Goal: Information Seeking & Learning: Find specific fact

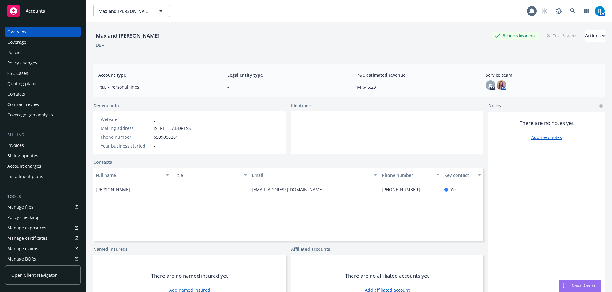
click at [502, 3] on div "Max and [PERSON_NAME] Max and [PERSON_NAME] 1 AM" at bounding box center [349, 11] width 526 height 22
click at [570, 8] on icon at bounding box center [573, 11] width 6 height 6
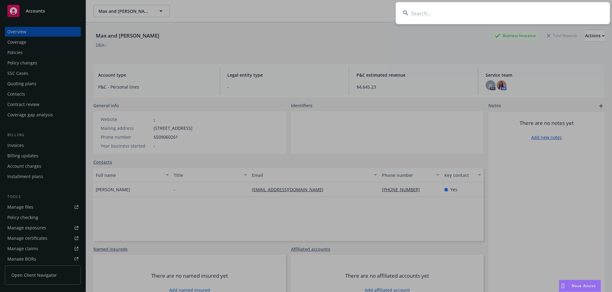
type input "[PERSON_NAME] & [PERSON_NAME]"
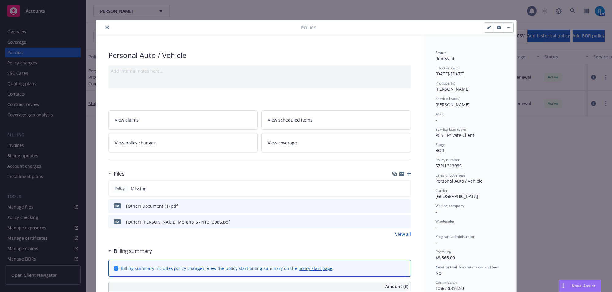
click at [105, 29] on icon "close" at bounding box center [107, 28] width 4 height 4
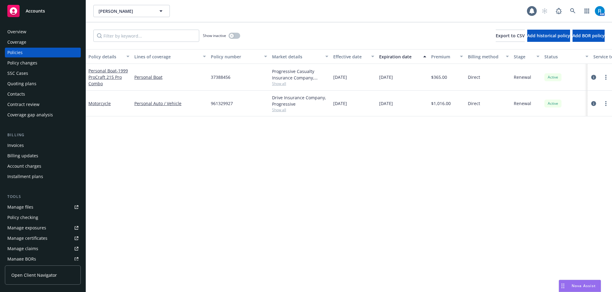
click at [17, 31] on div "Overview" at bounding box center [16, 32] width 19 height 10
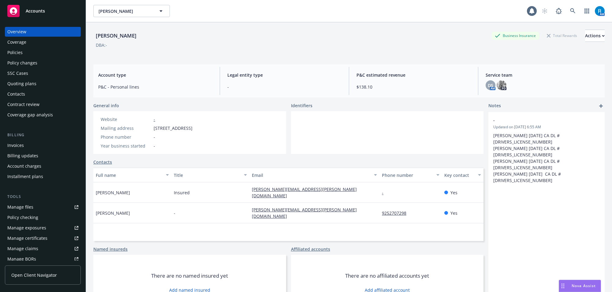
click at [21, 52] on div "Policies" at bounding box center [14, 53] width 15 height 10
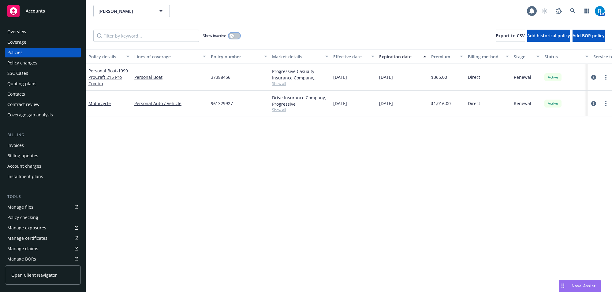
click at [239, 36] on button "button" at bounding box center [235, 36] width 12 height 6
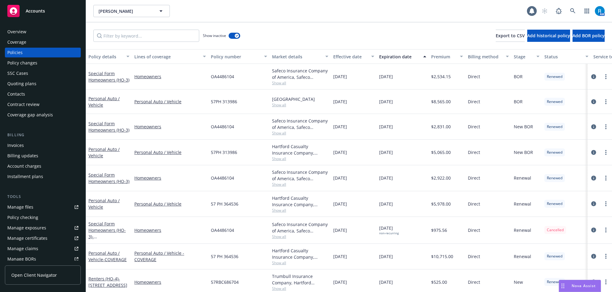
click at [398, 57] on div "Expiration date" at bounding box center [399, 57] width 40 height 6
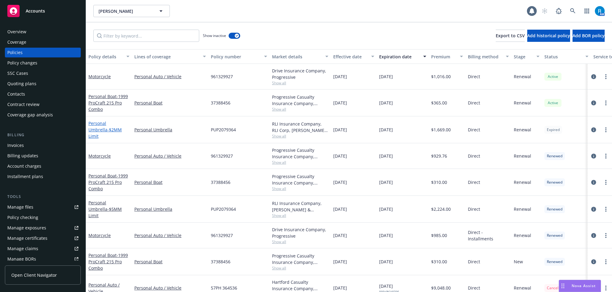
click at [97, 124] on link "Personal Umbrella - $2MM Limit" at bounding box center [104, 130] width 33 height 19
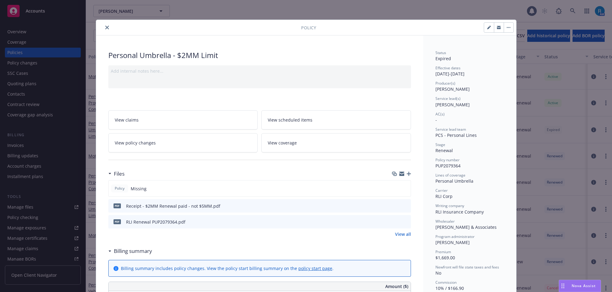
click at [402, 222] on icon "preview file" at bounding box center [405, 222] width 6 height 4
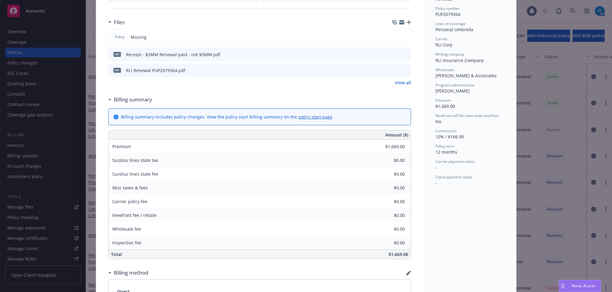
scroll to position [115, 0]
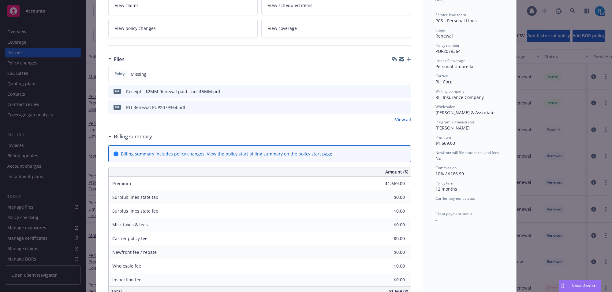
click at [405, 91] on button "preview file" at bounding box center [405, 91] width 7 height 6
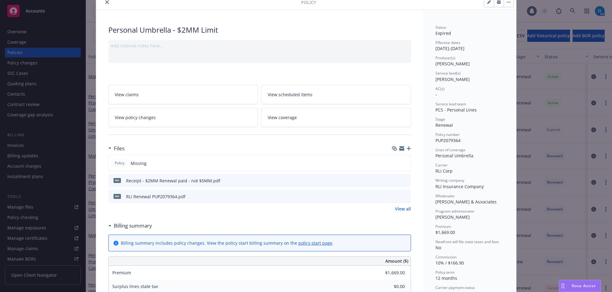
scroll to position [0, 0]
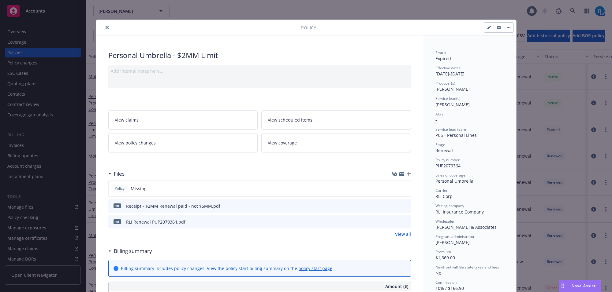
click at [103, 28] on button "close" at bounding box center [106, 27] width 7 height 7
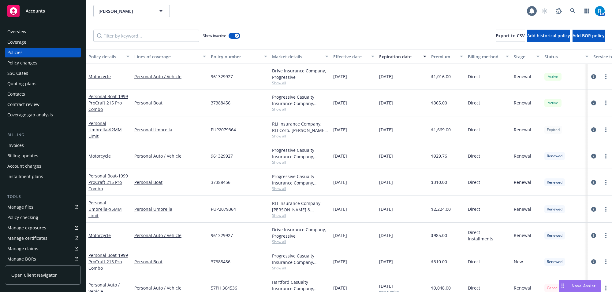
click at [36, 34] on div "Overview" at bounding box center [42, 32] width 71 height 10
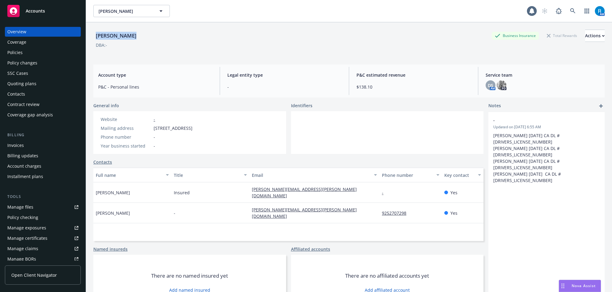
drag, startPoint x: 94, startPoint y: 35, endPoint x: 135, endPoint y: 35, distance: 41.0
click at [135, 35] on div "[PERSON_NAME] Business Insurance Total Rewards Actions" at bounding box center [348, 36] width 511 height 12
copy div "[PERSON_NAME]"
drag, startPoint x: 152, startPoint y: 130, endPoint x: 234, endPoint y: 131, distance: 82.0
click at [195, 131] on div "Mailing address [STREET_ADDRESS]" at bounding box center [146, 128] width 97 height 6
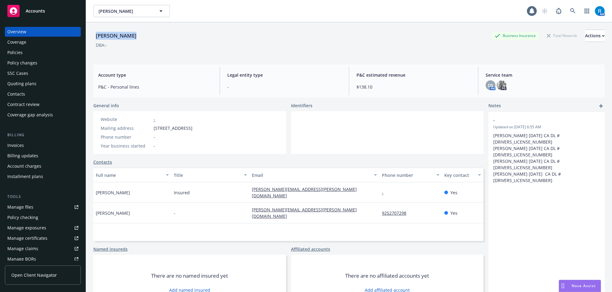
copy div "[STREET_ADDRESS]"
click at [22, 53] on div "Policies" at bounding box center [14, 53] width 15 height 10
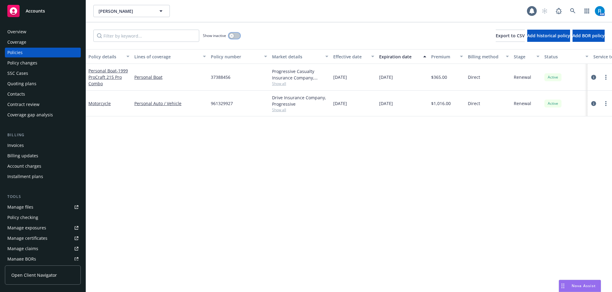
click at [233, 33] on button "button" at bounding box center [235, 36] width 12 height 6
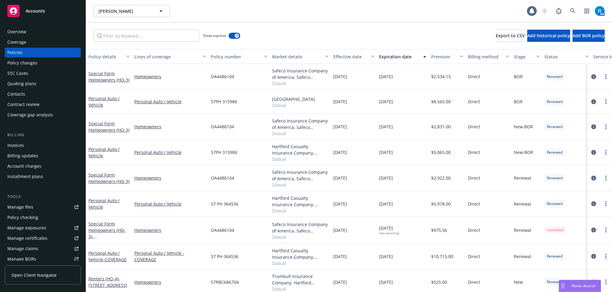
click at [400, 56] on div "Expiration date" at bounding box center [399, 57] width 40 height 6
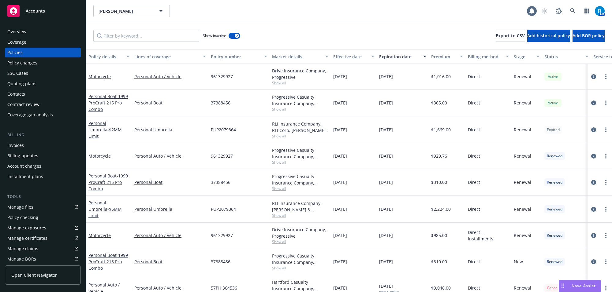
click at [24, 74] on div "SSC Cases" at bounding box center [17, 74] width 21 height 10
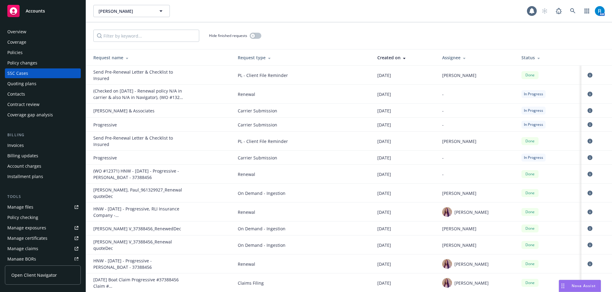
click at [33, 55] on div "Policies" at bounding box center [42, 53] width 71 height 10
